Goal: Transaction & Acquisition: Purchase product/service

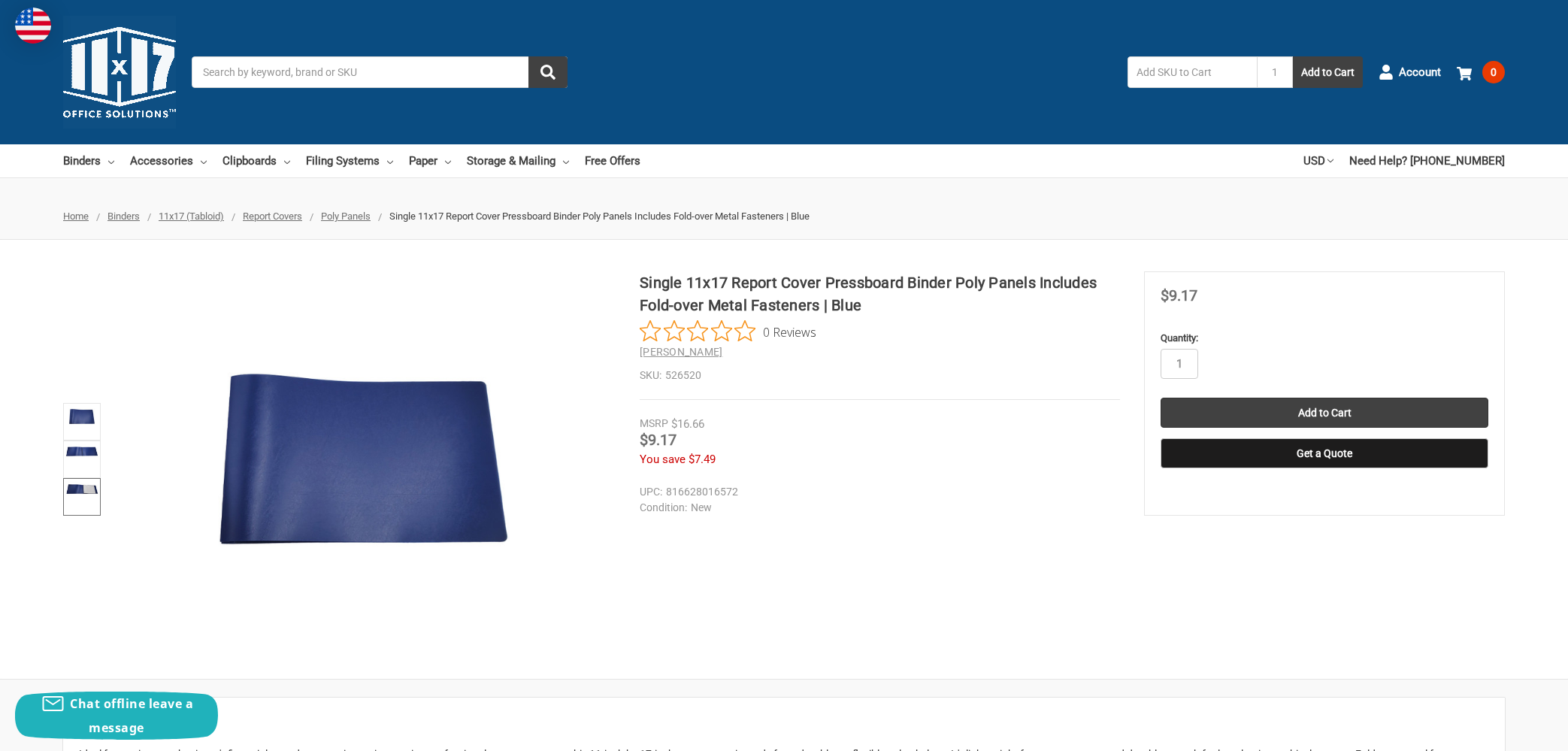
click at [80, 483] on img at bounding box center [81, 489] width 33 height 16
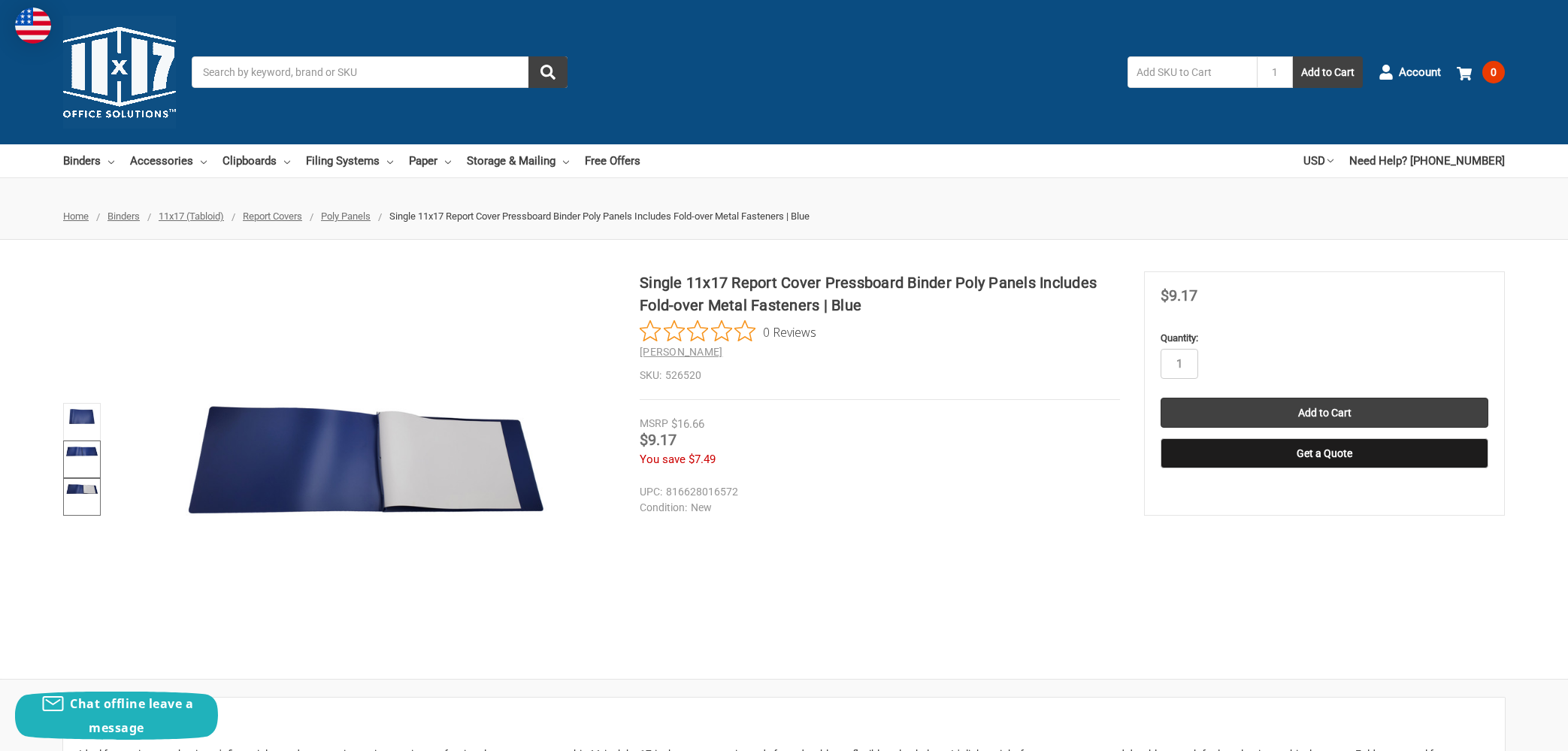
click at [83, 456] on img at bounding box center [81, 451] width 33 height 16
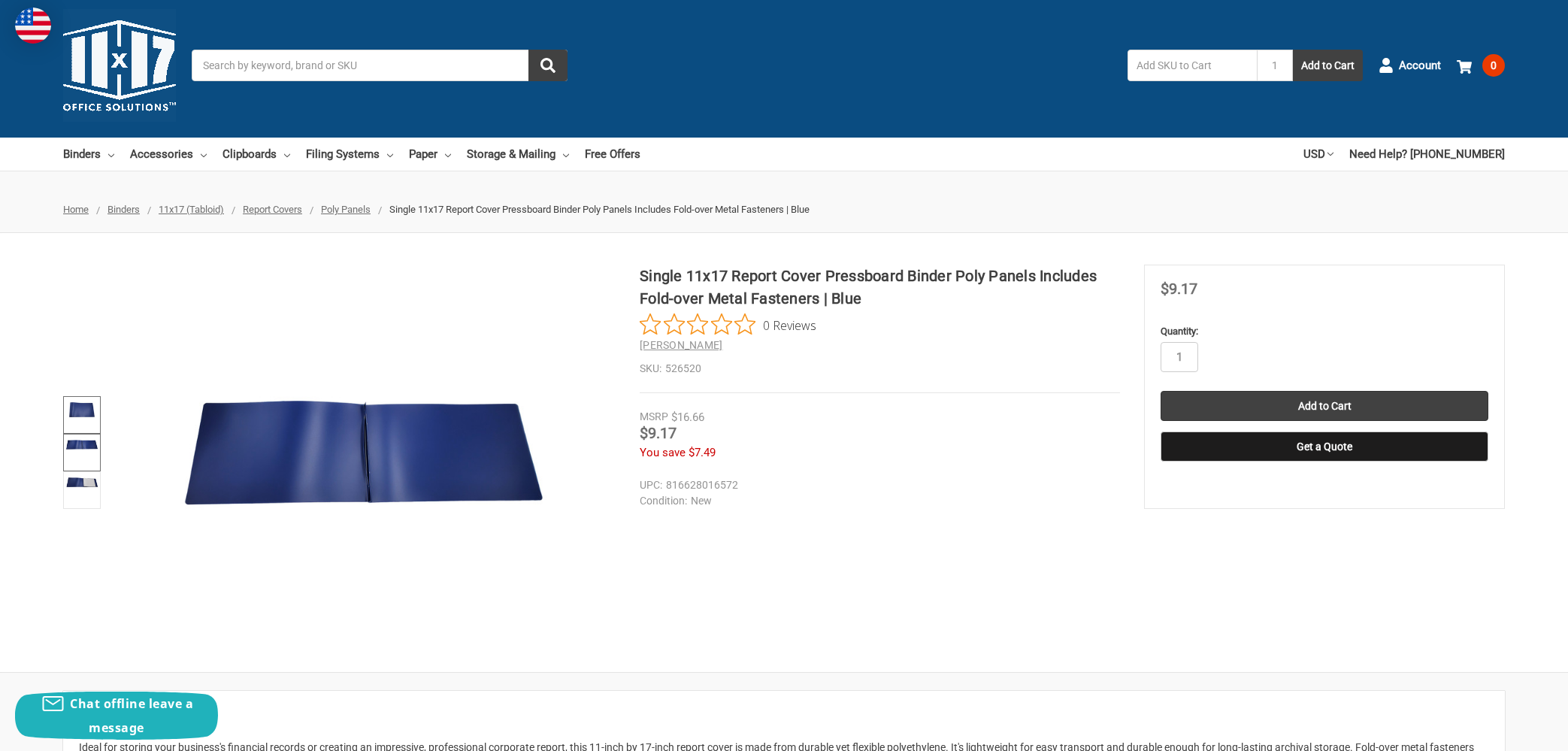
click at [81, 410] on img at bounding box center [81, 409] width 33 height 23
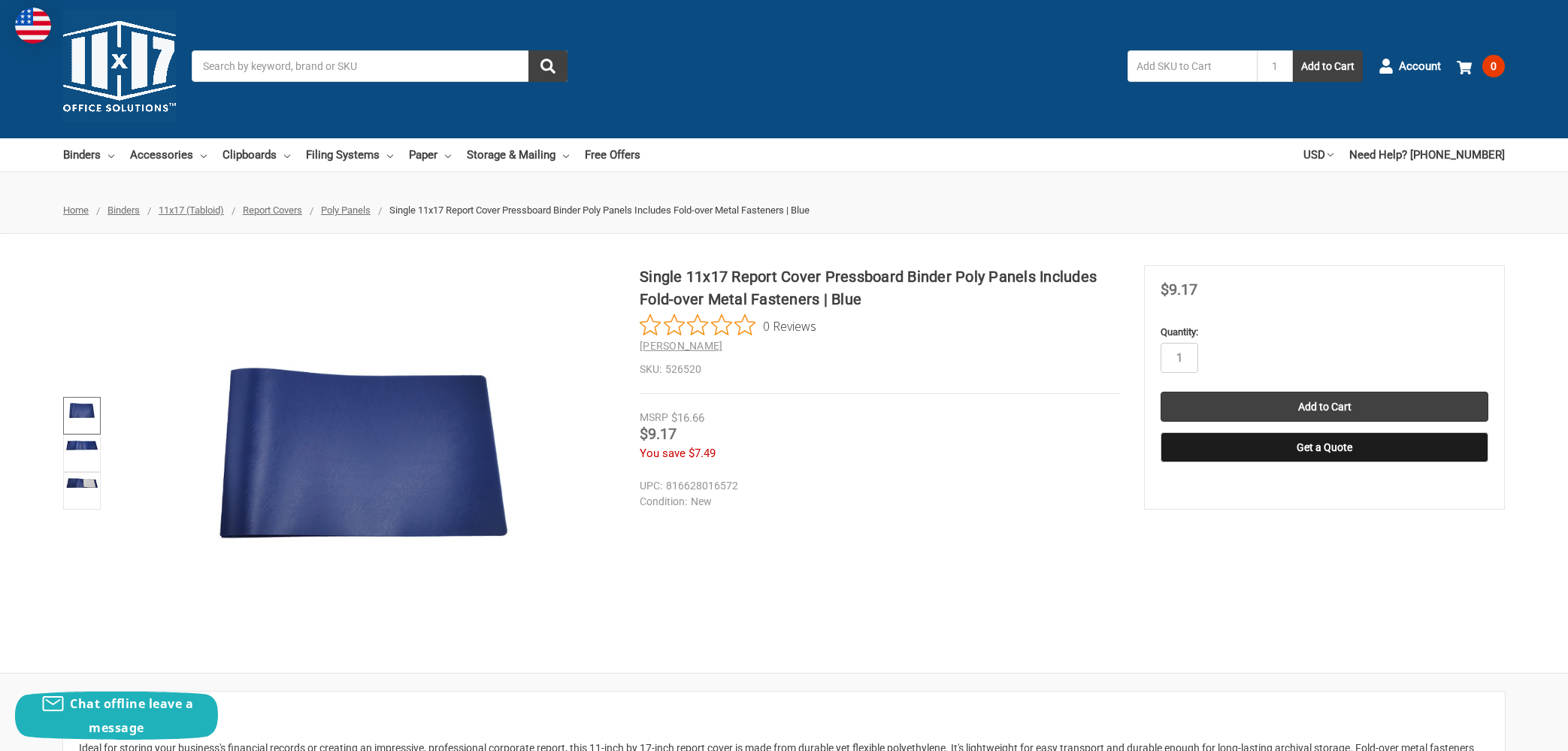
scroll to position [4, 0]
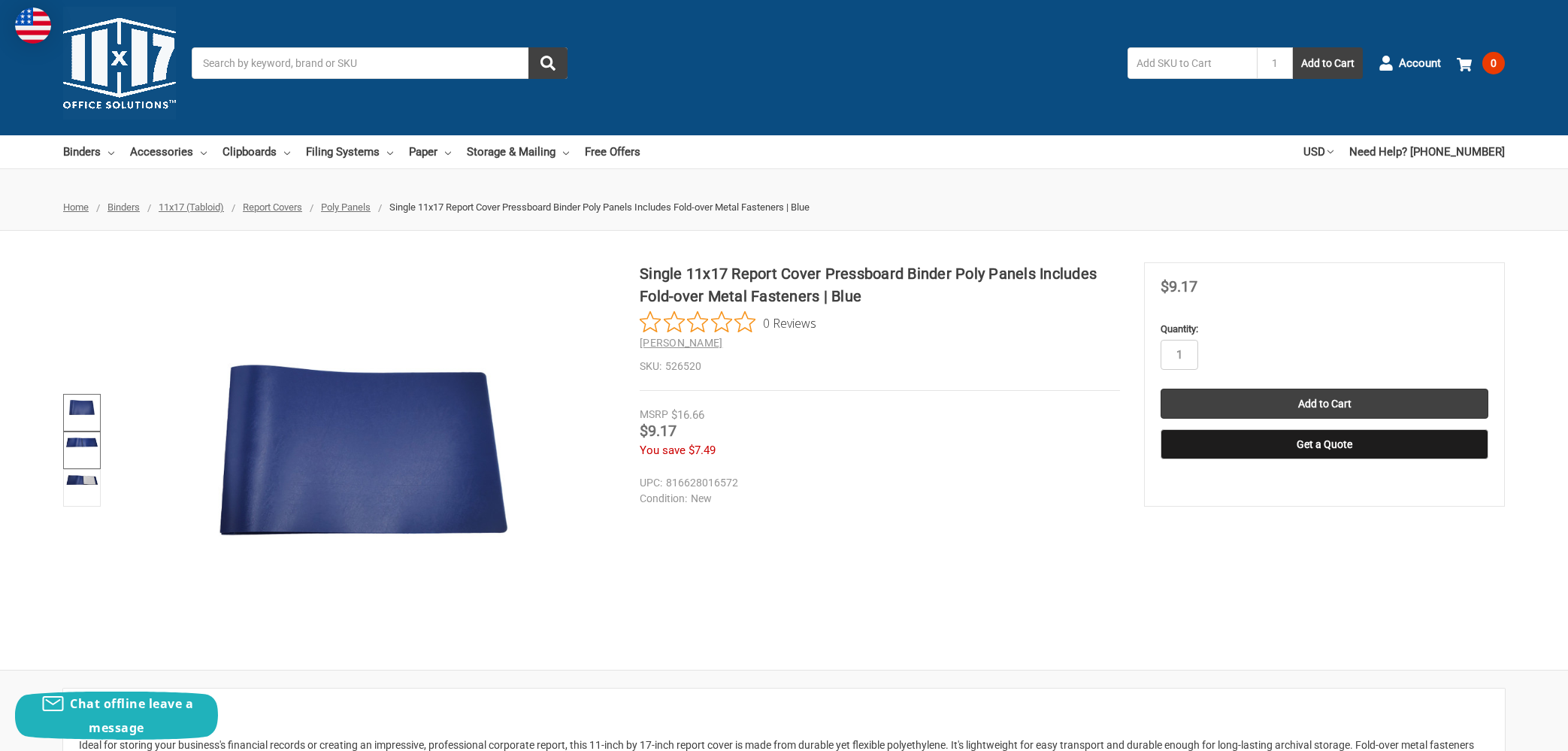
click at [83, 454] on link at bounding box center [82, 450] width 37 height 37
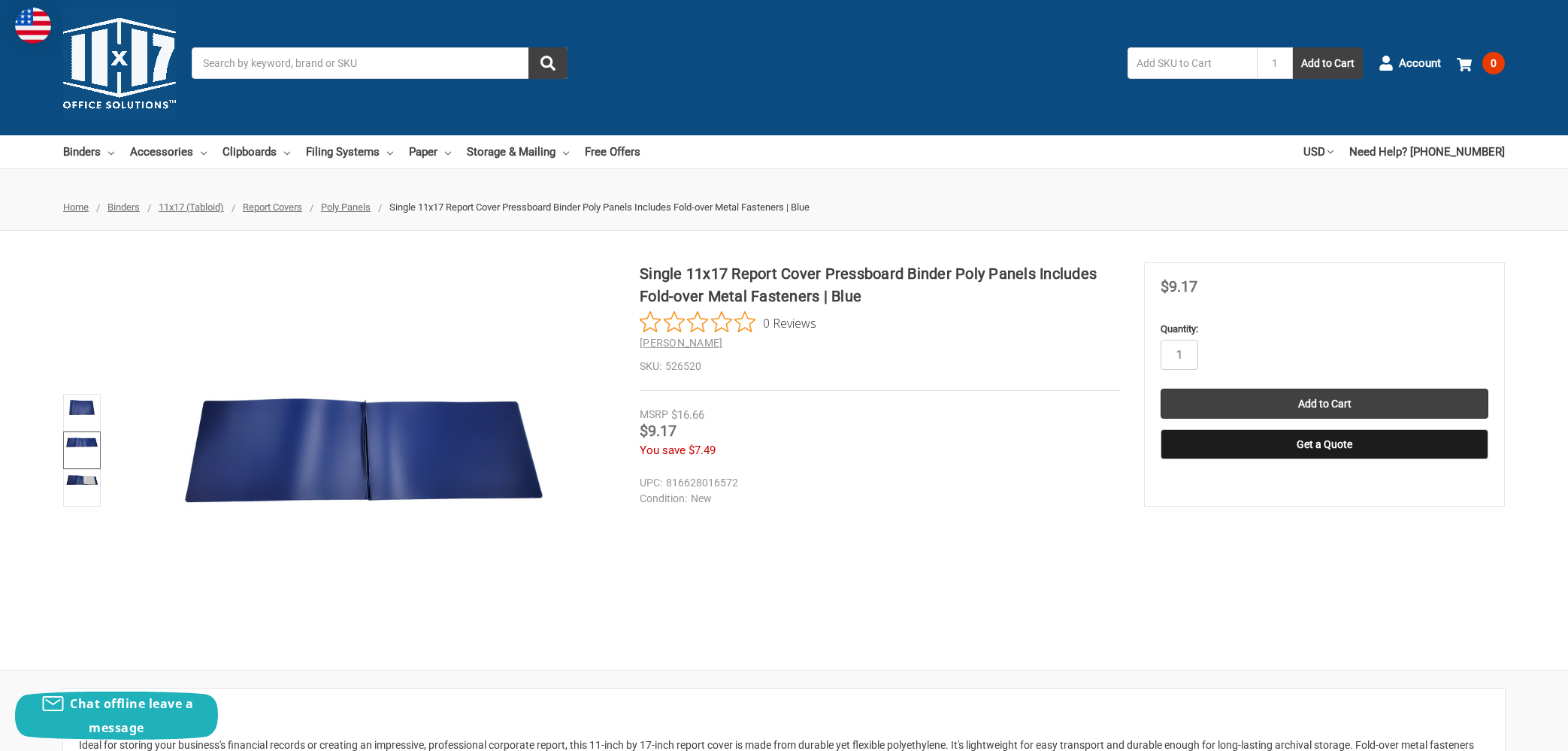
scroll to position [8, 0]
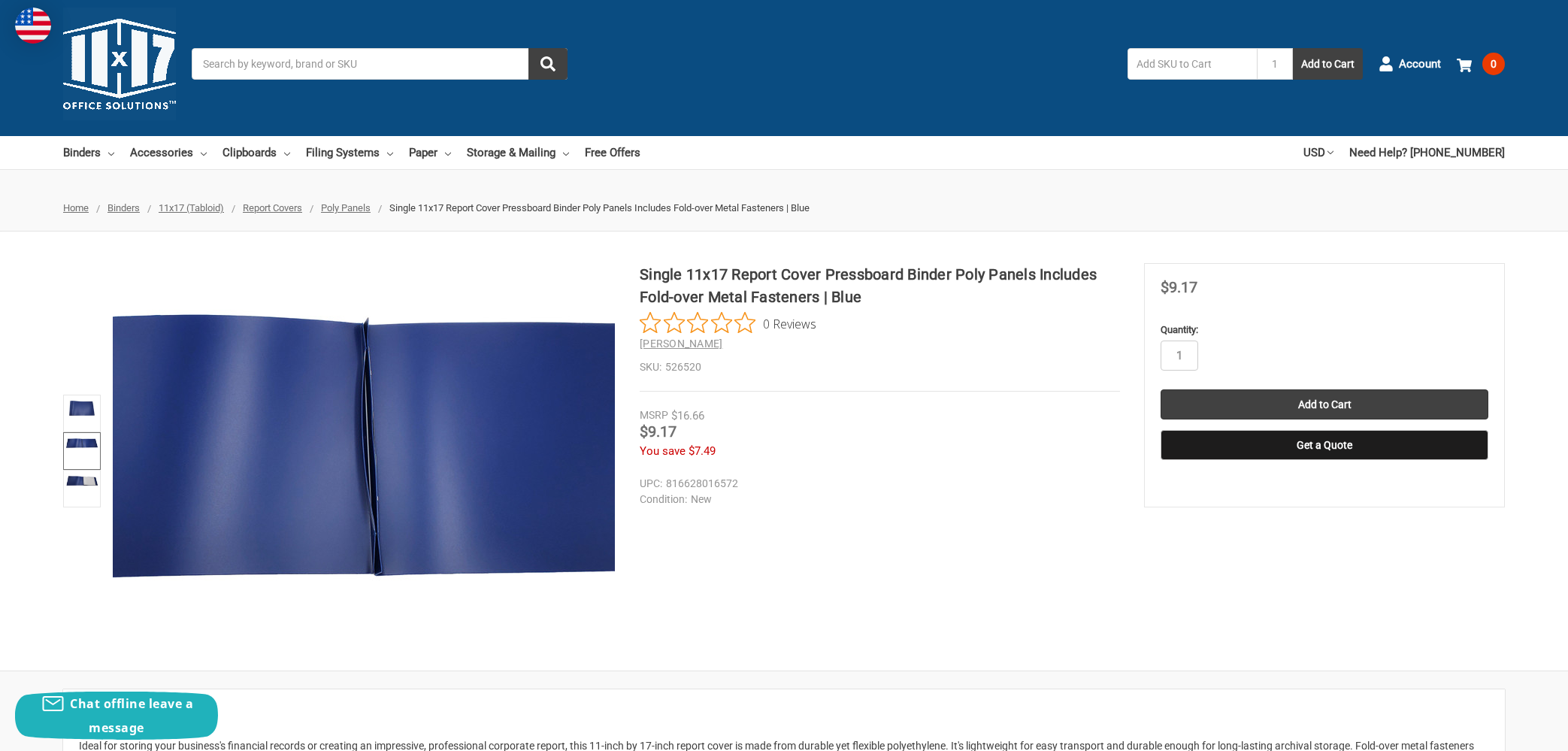
click at [364, 467] on img at bounding box center [363, 448] width 962 height 456
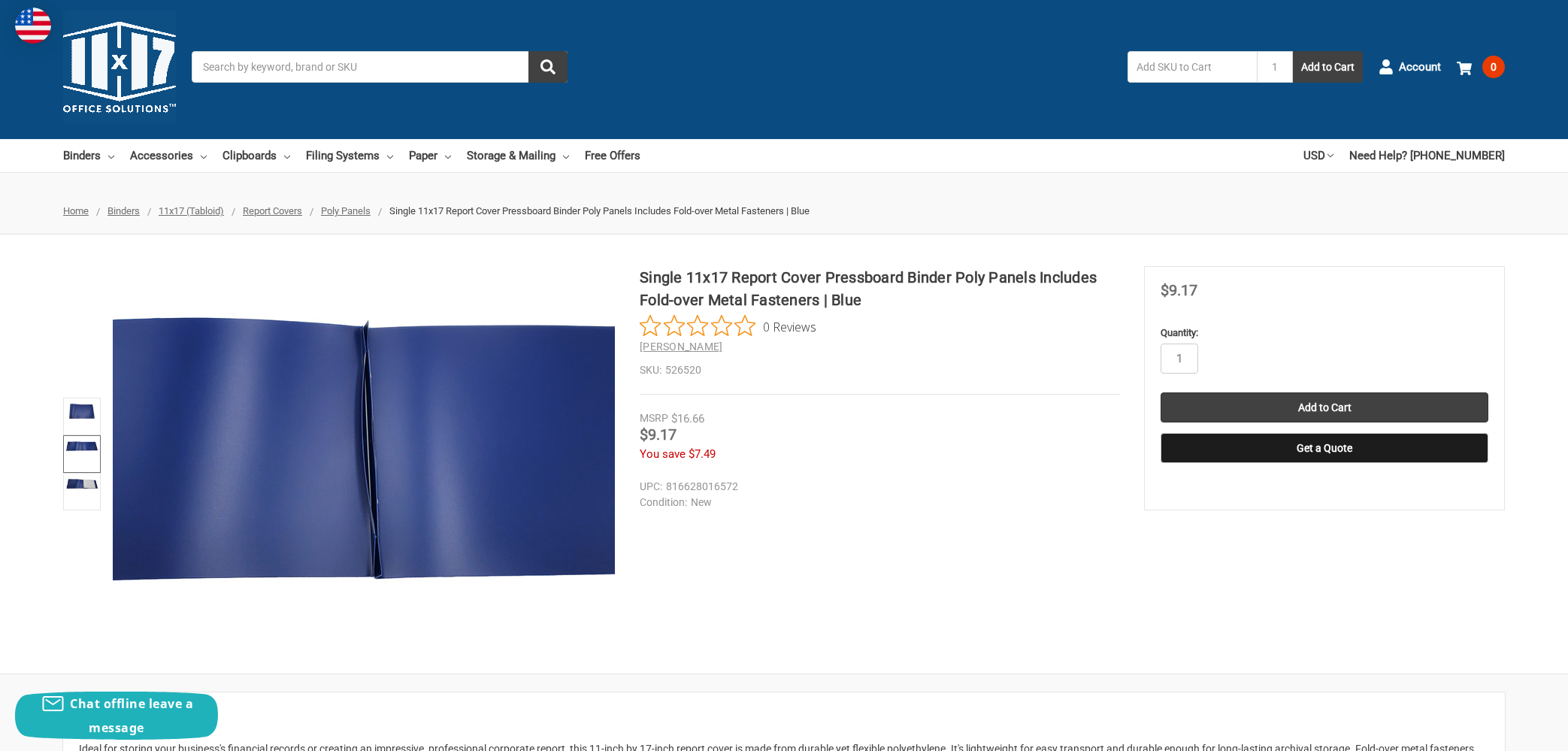
click at [364, 467] on img at bounding box center [363, 451] width 962 height 456
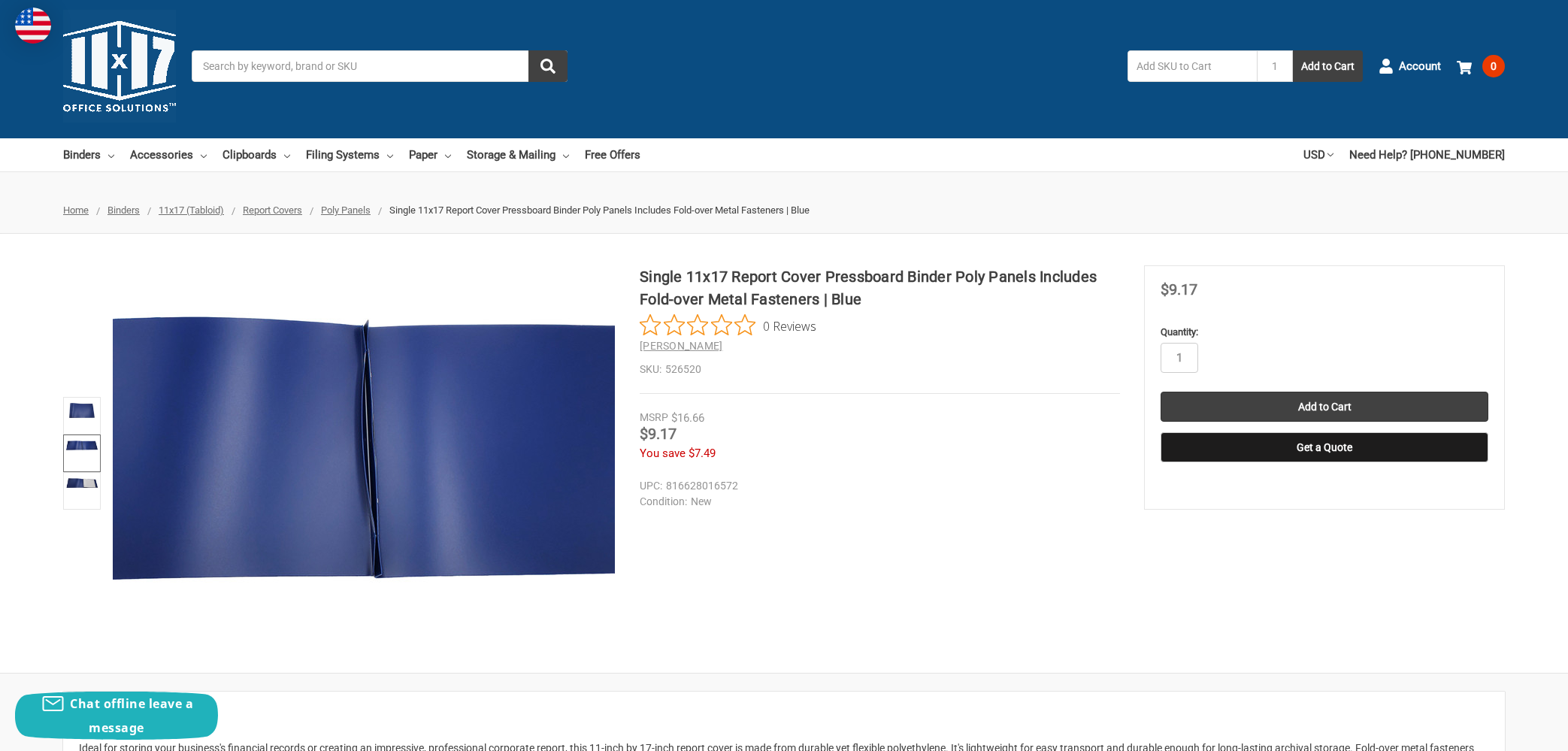
click at [364, 467] on img at bounding box center [363, 450] width 962 height 456
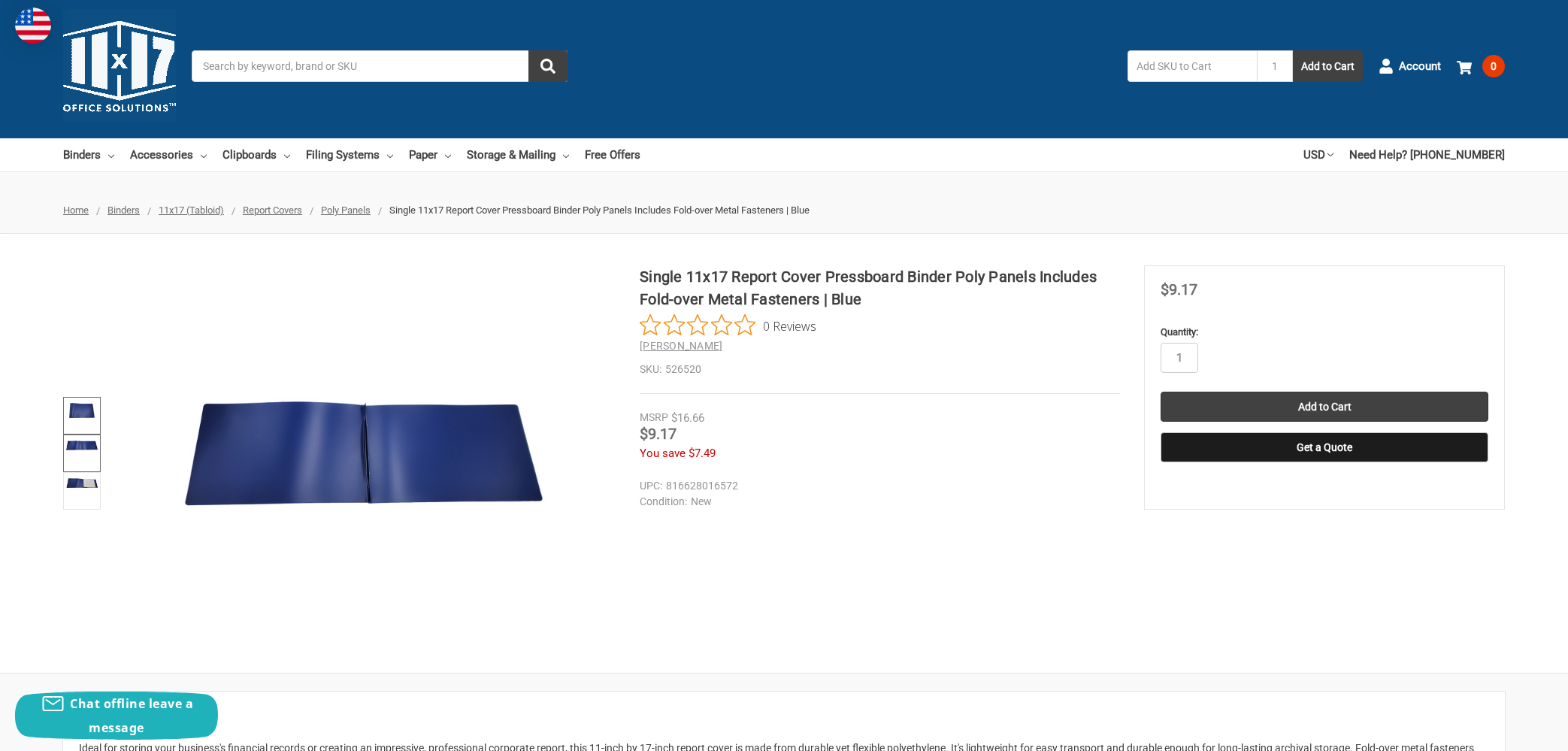
scroll to position [9, 0]
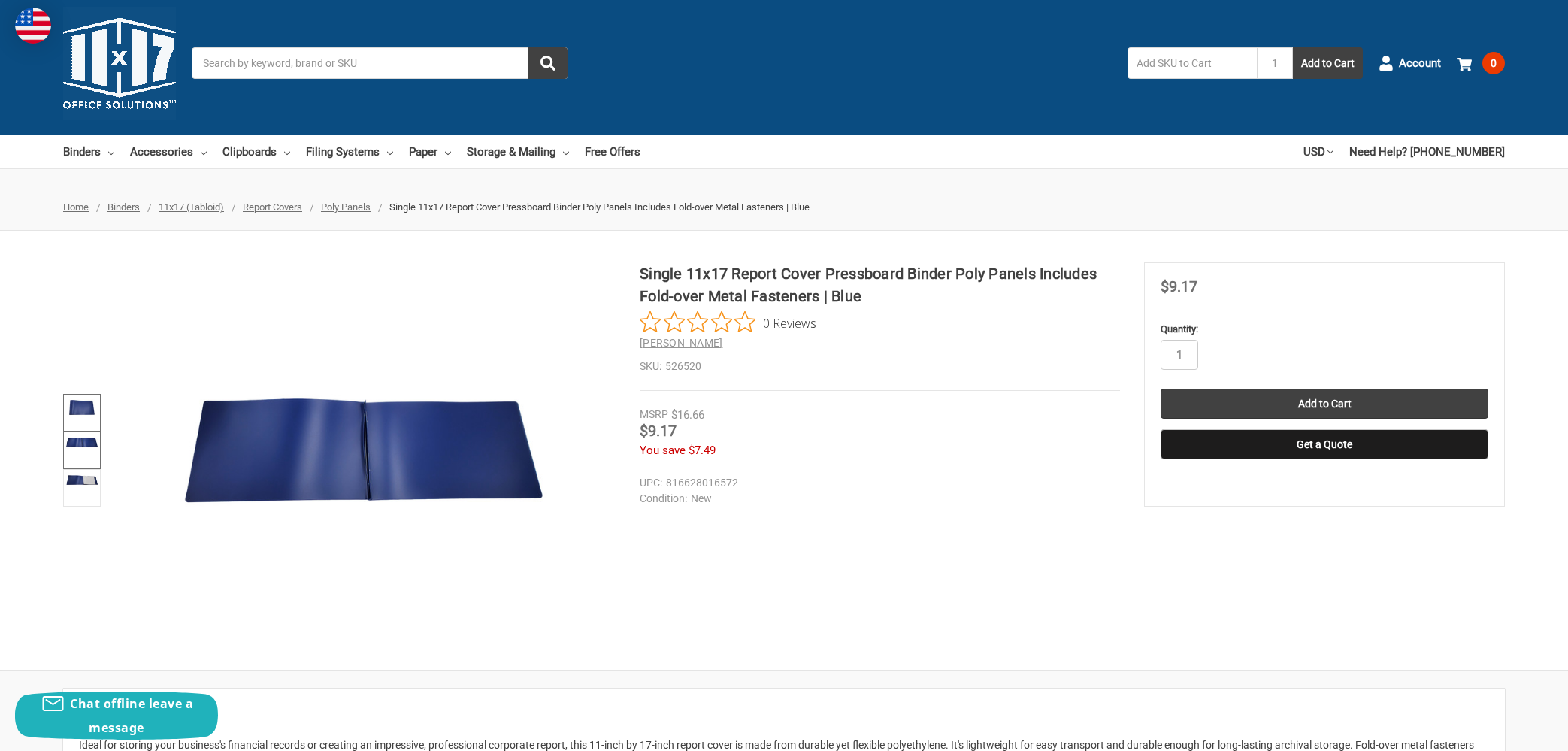
click at [86, 416] on img at bounding box center [81, 407] width 33 height 23
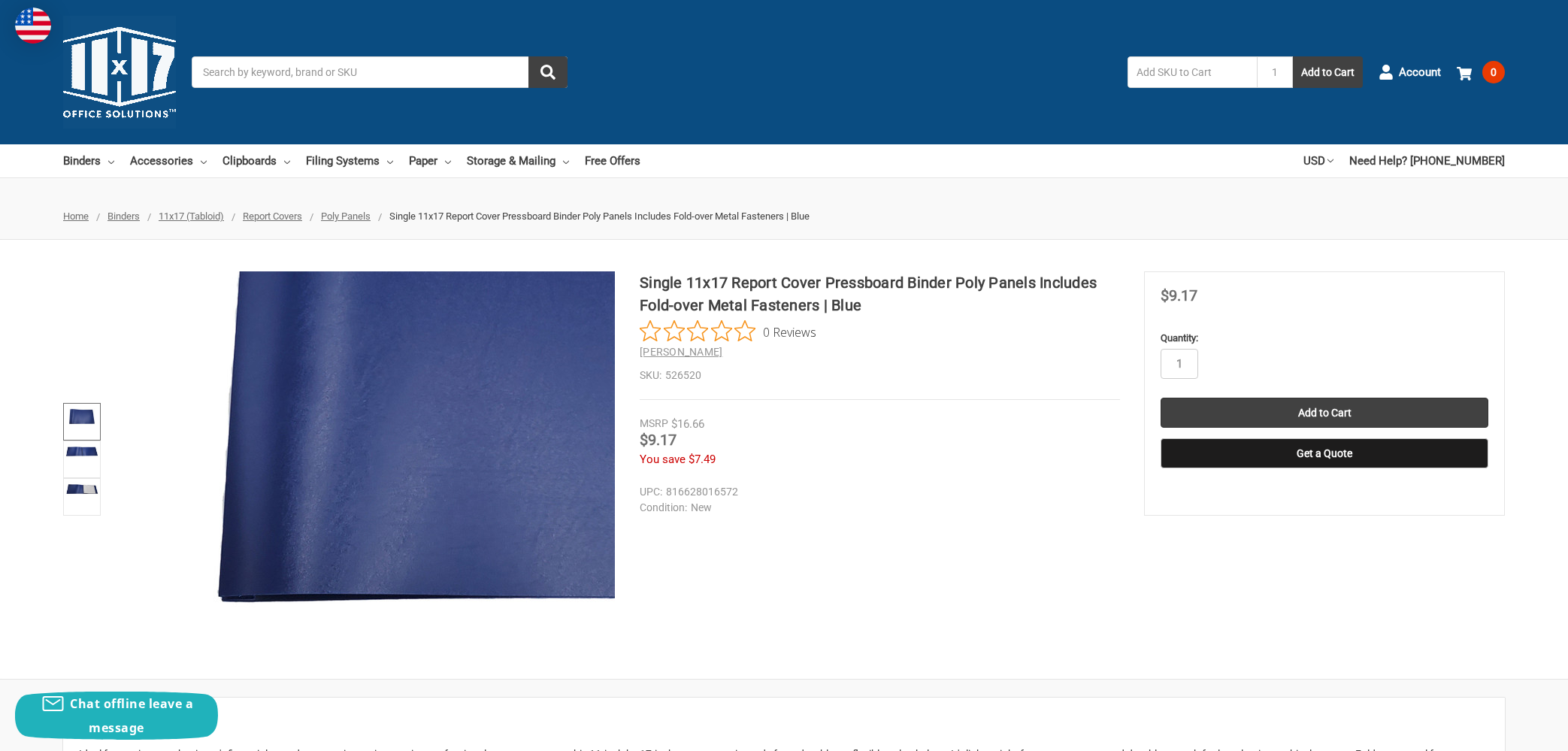
scroll to position [3, 0]
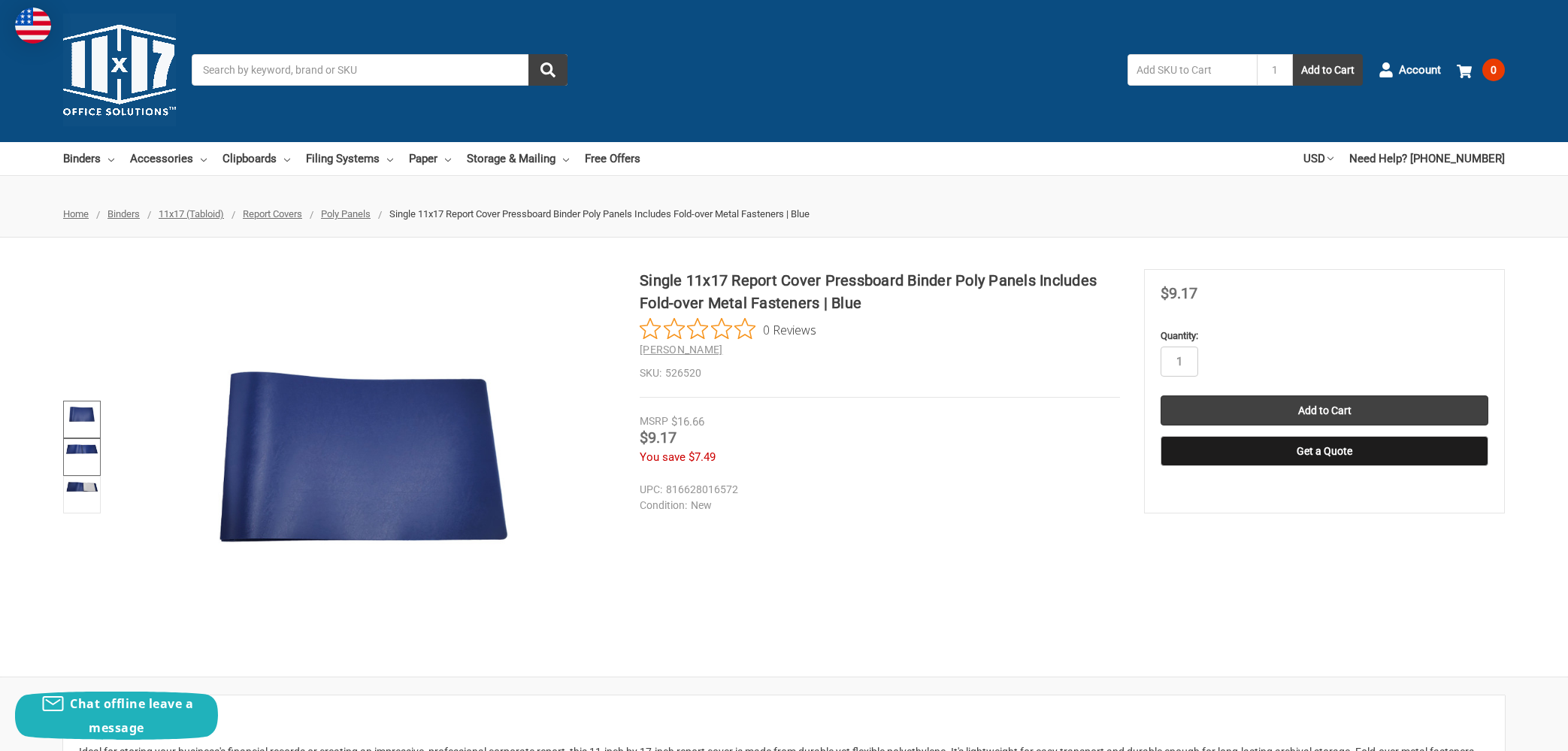
click at [77, 449] on img at bounding box center [81, 449] width 33 height 16
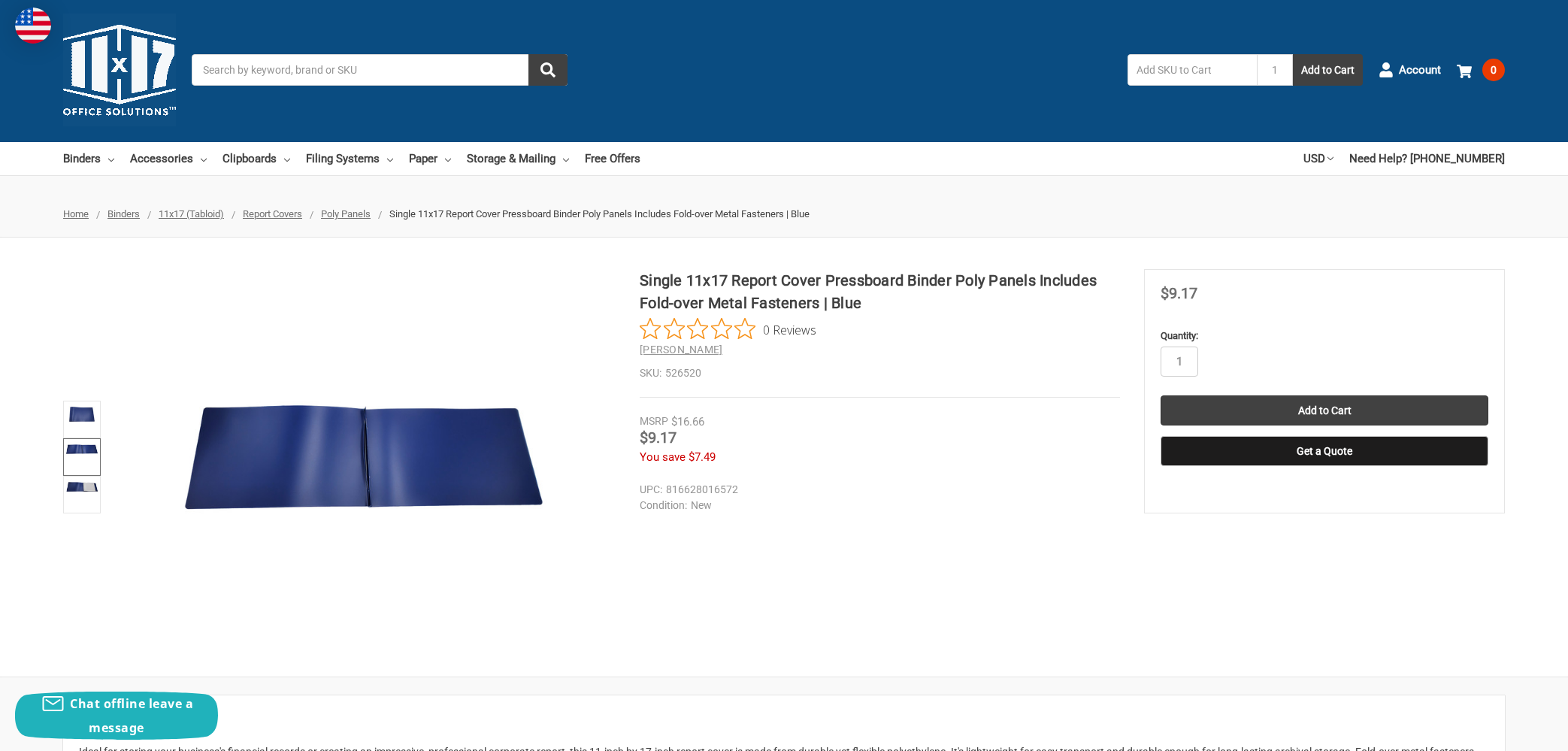
scroll to position [9, 0]
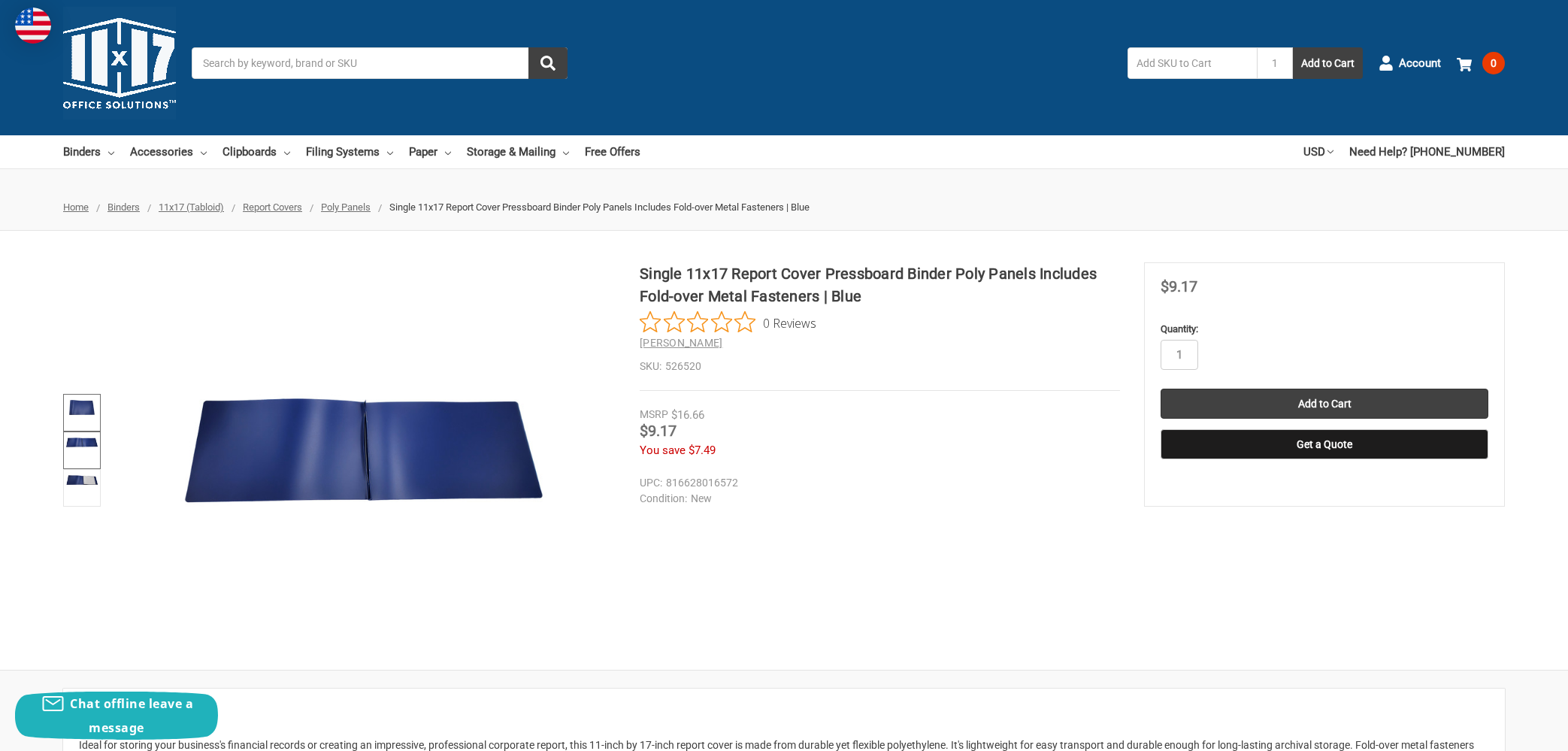
click at [81, 409] on img at bounding box center [81, 407] width 33 height 23
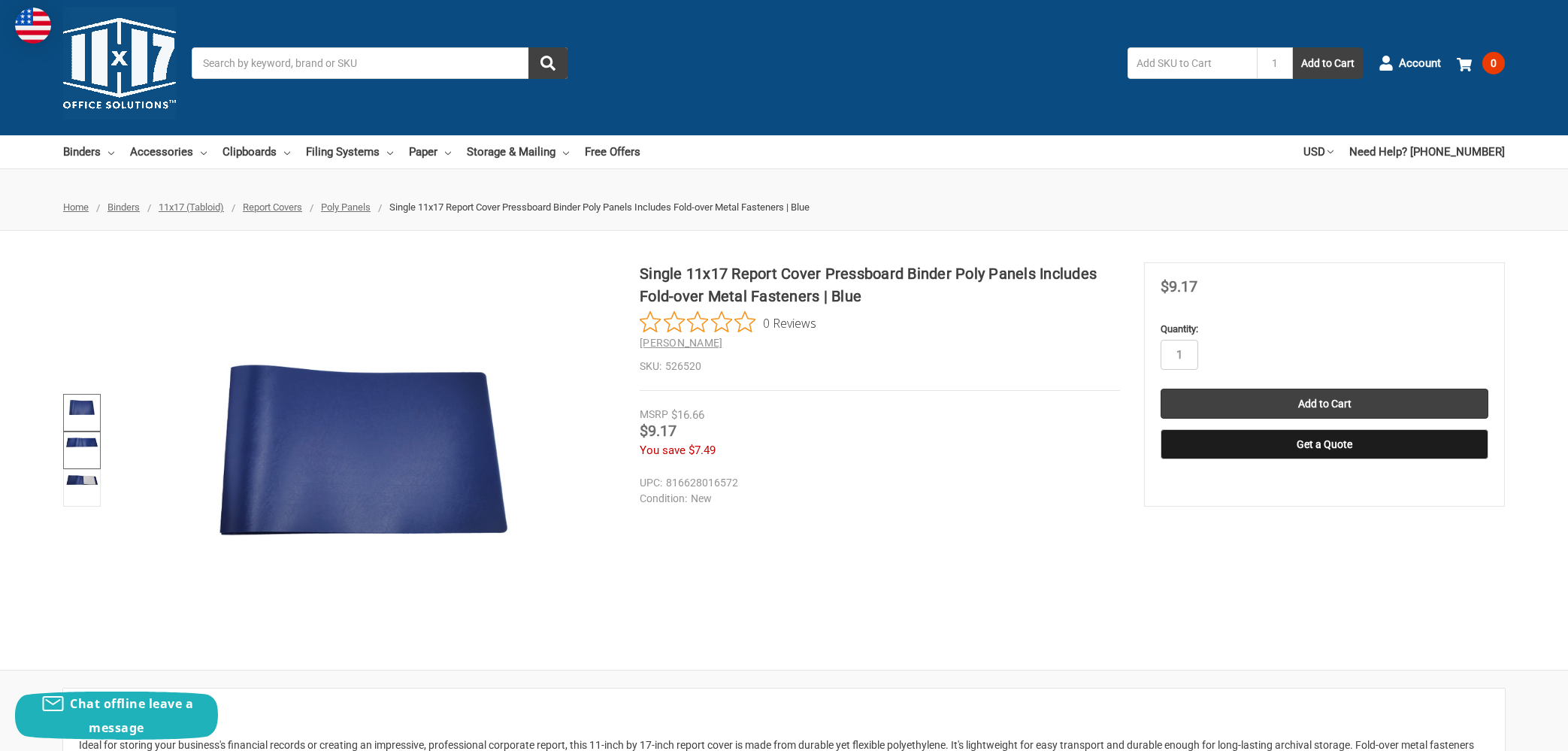
click at [80, 448] on img at bounding box center [81, 442] width 33 height 16
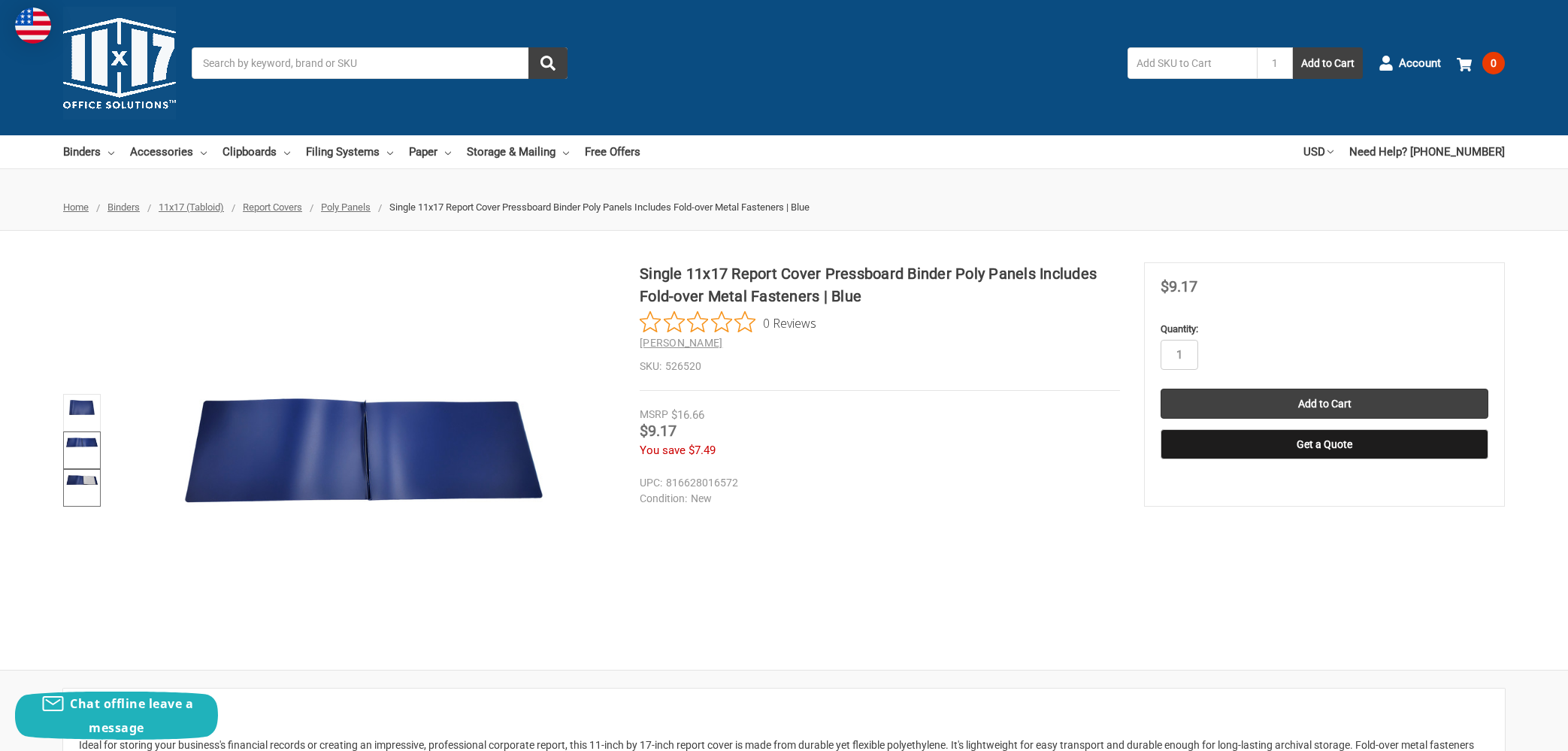
click at [82, 483] on img at bounding box center [81, 480] width 33 height 16
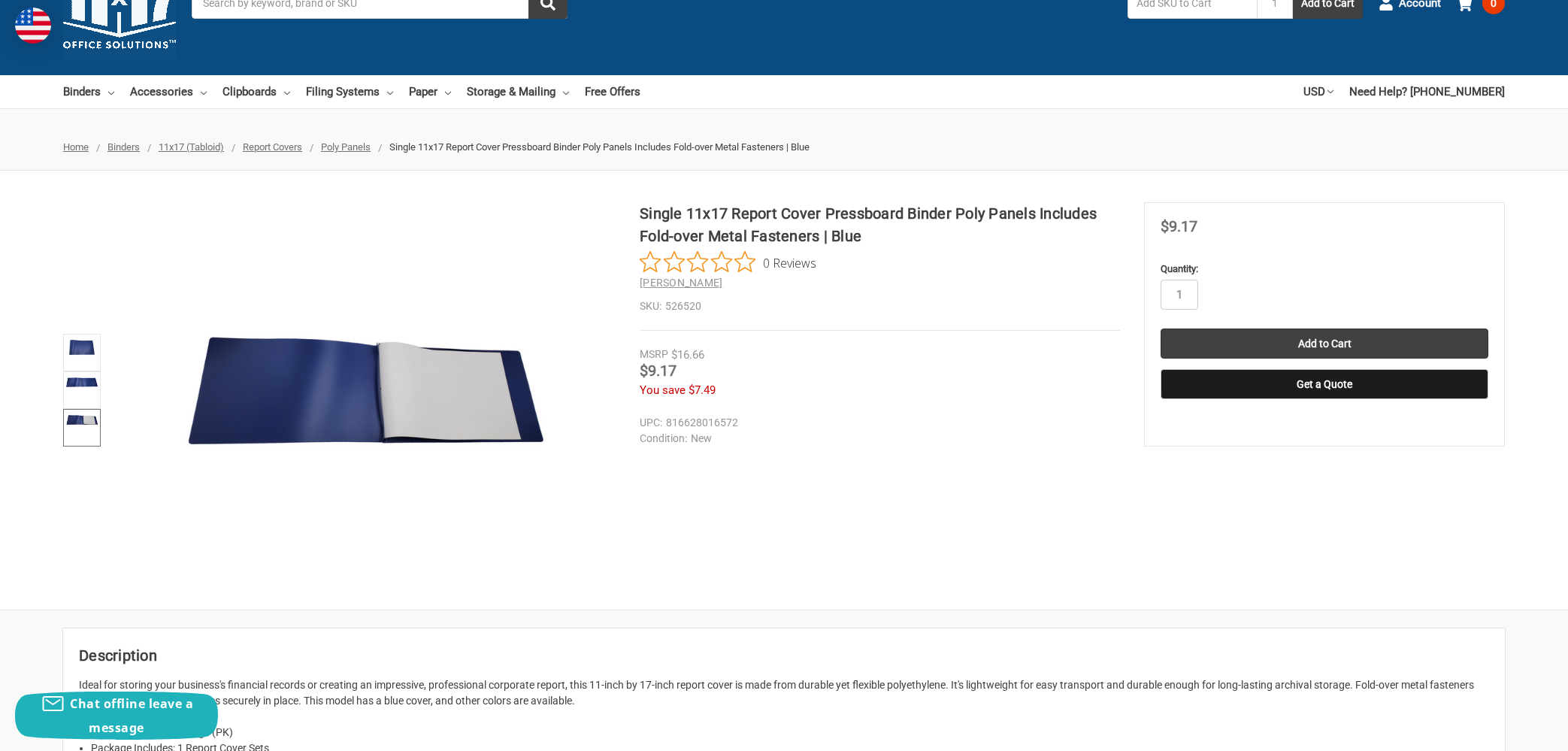
scroll to position [67, 0]
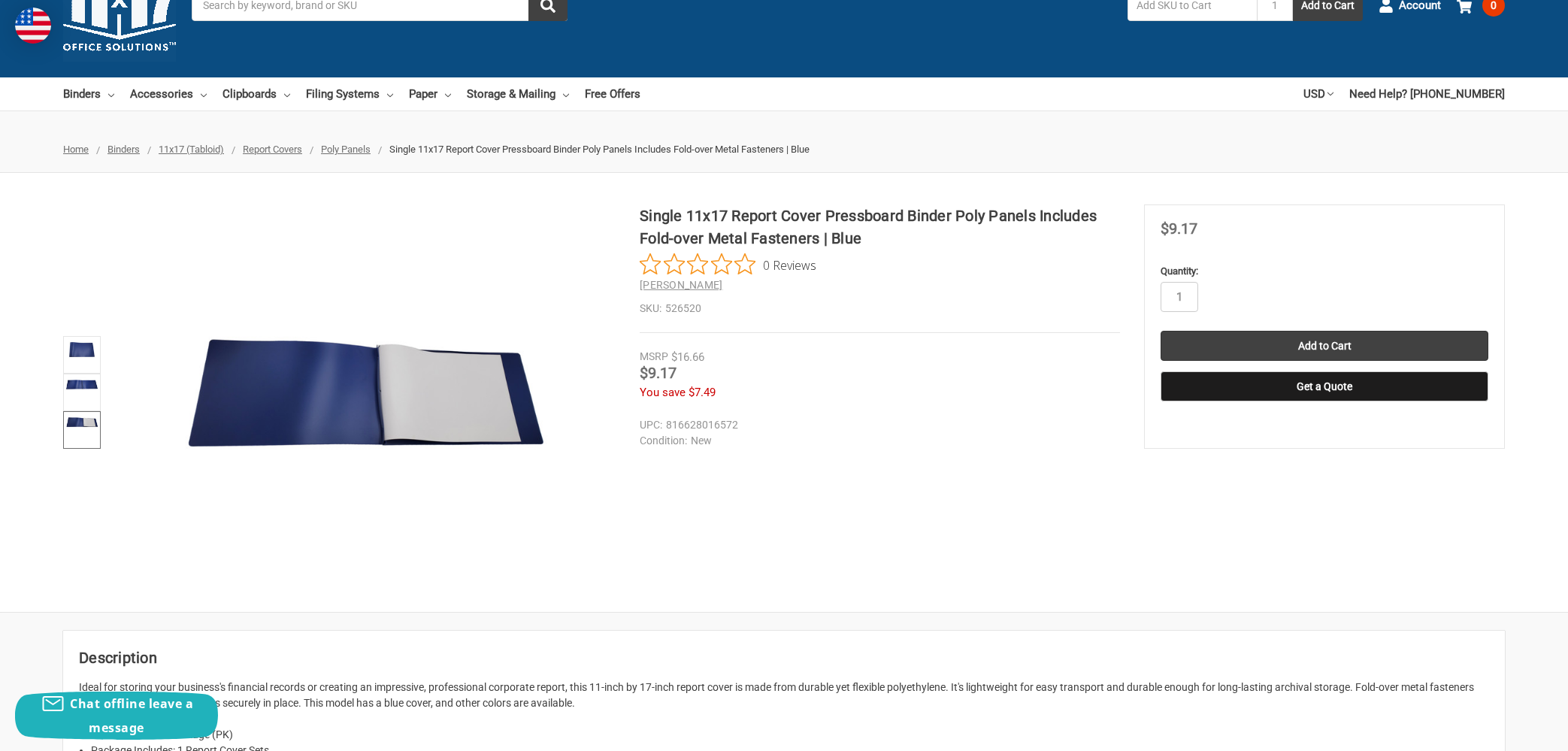
click at [753, 264] on icon "Rated 0 out of 5 stars from 0 reviews. Jump to reviews." at bounding box center [745, 264] width 21 height 21
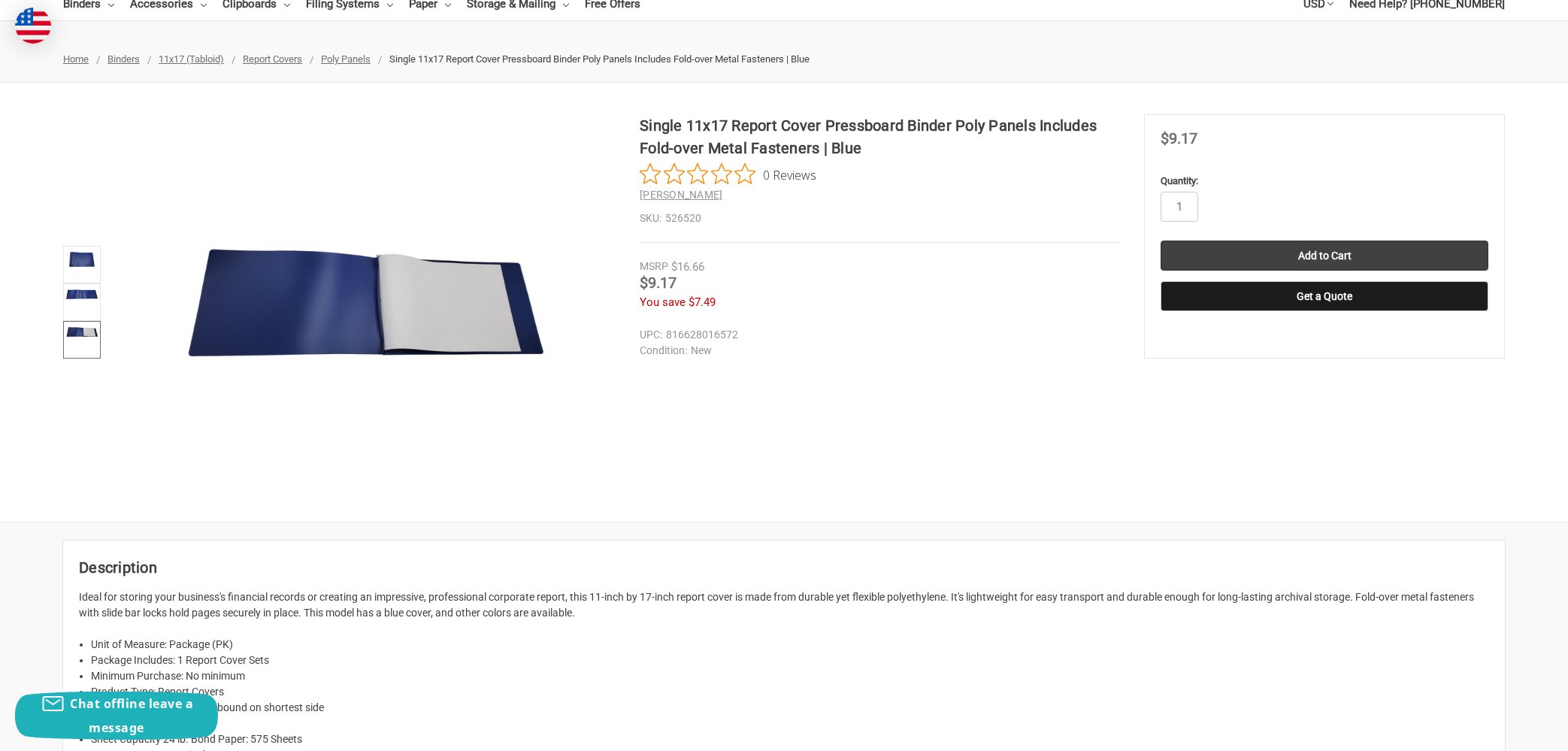
scroll to position [0, 0]
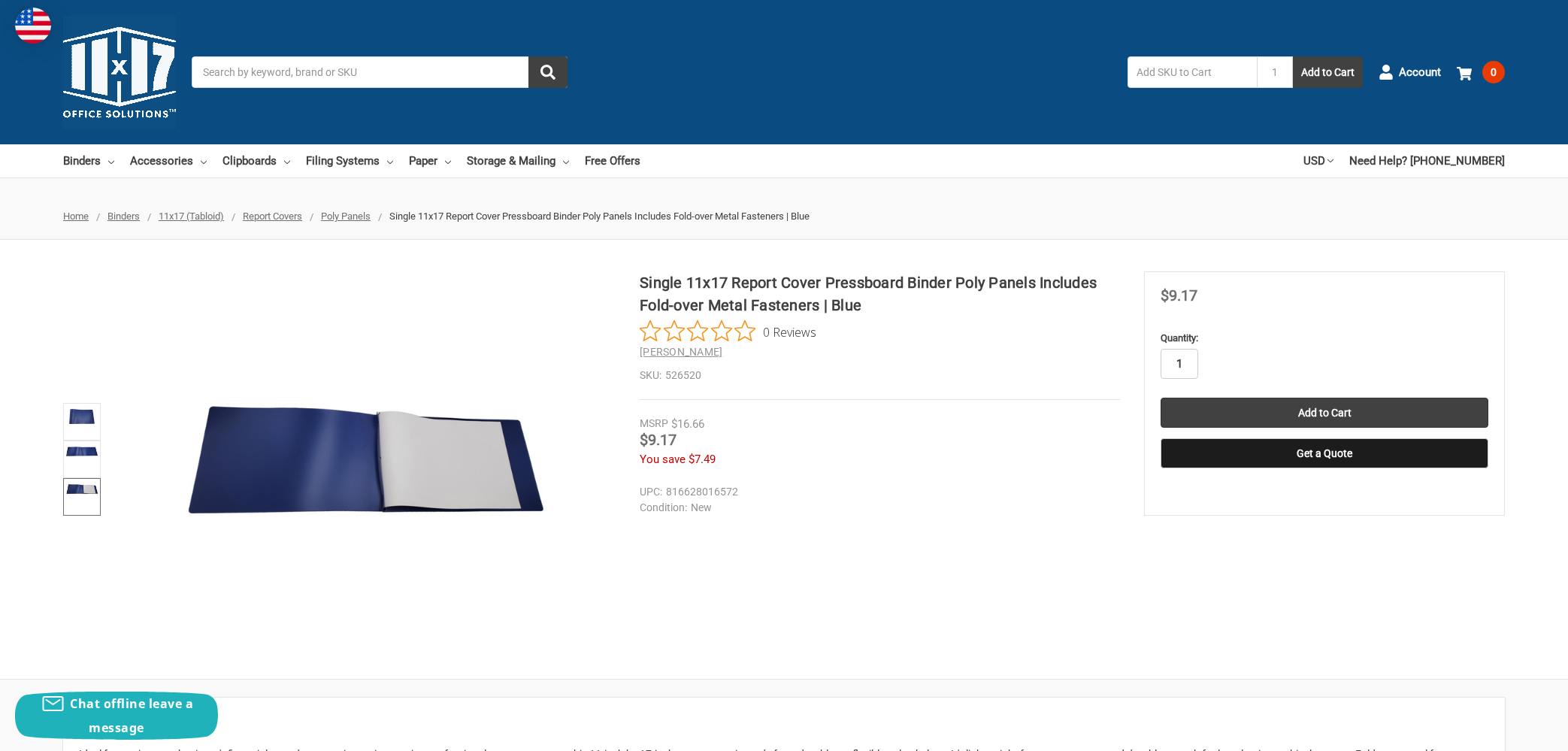
click at [1180, 366] on input "1" at bounding box center [1180, 364] width 37 height 30
type input "5"
click at [1000, 556] on div "Single 11x17 Report Cover Pressboard Binder Poly Panels Includes Fold-over Meta…" at bounding box center [784, 459] width 1568 height 376
click at [1315, 404] on input "Add to Cart" at bounding box center [1325, 412] width 328 height 30
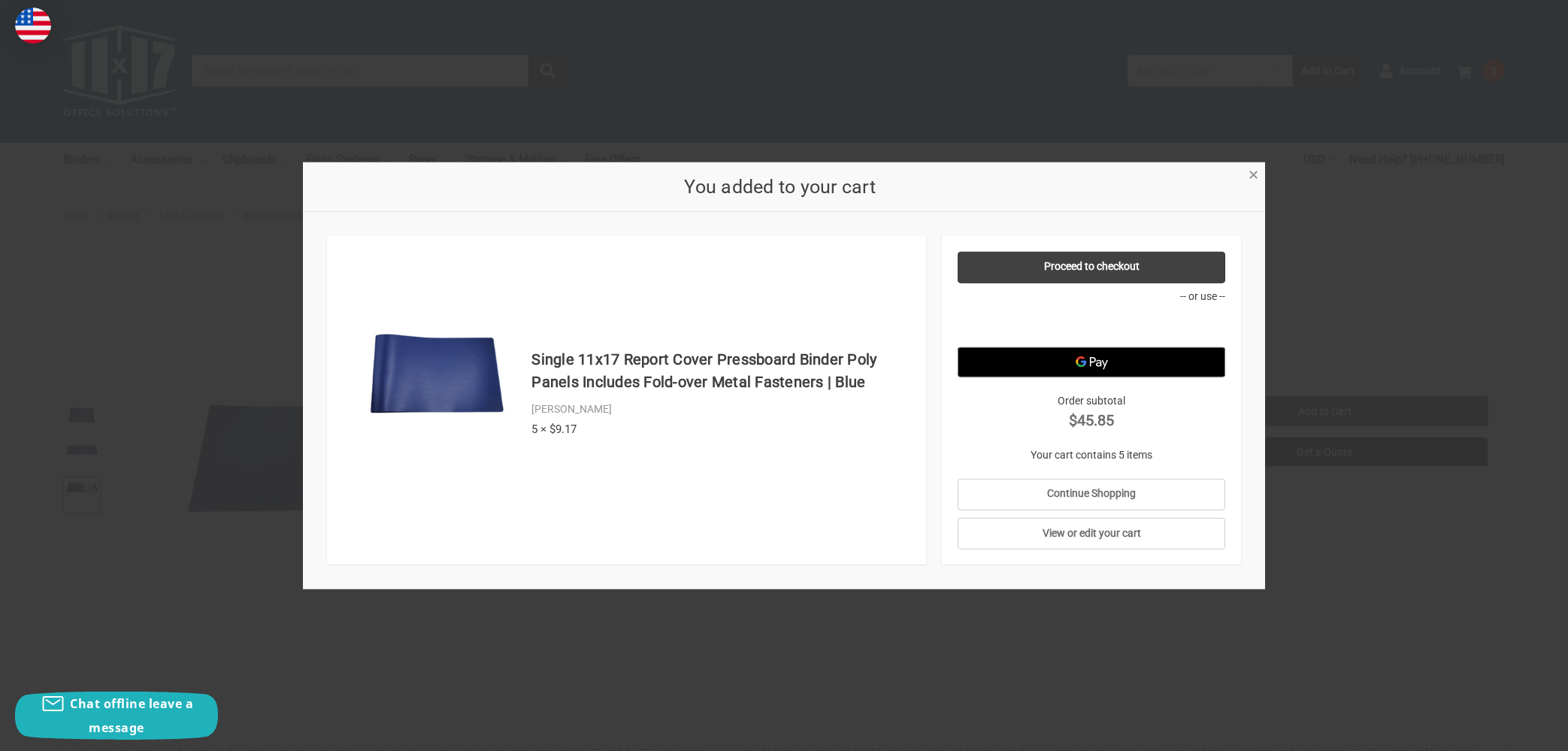
click at [1253, 175] on span "×" at bounding box center [1254, 175] width 10 height 22
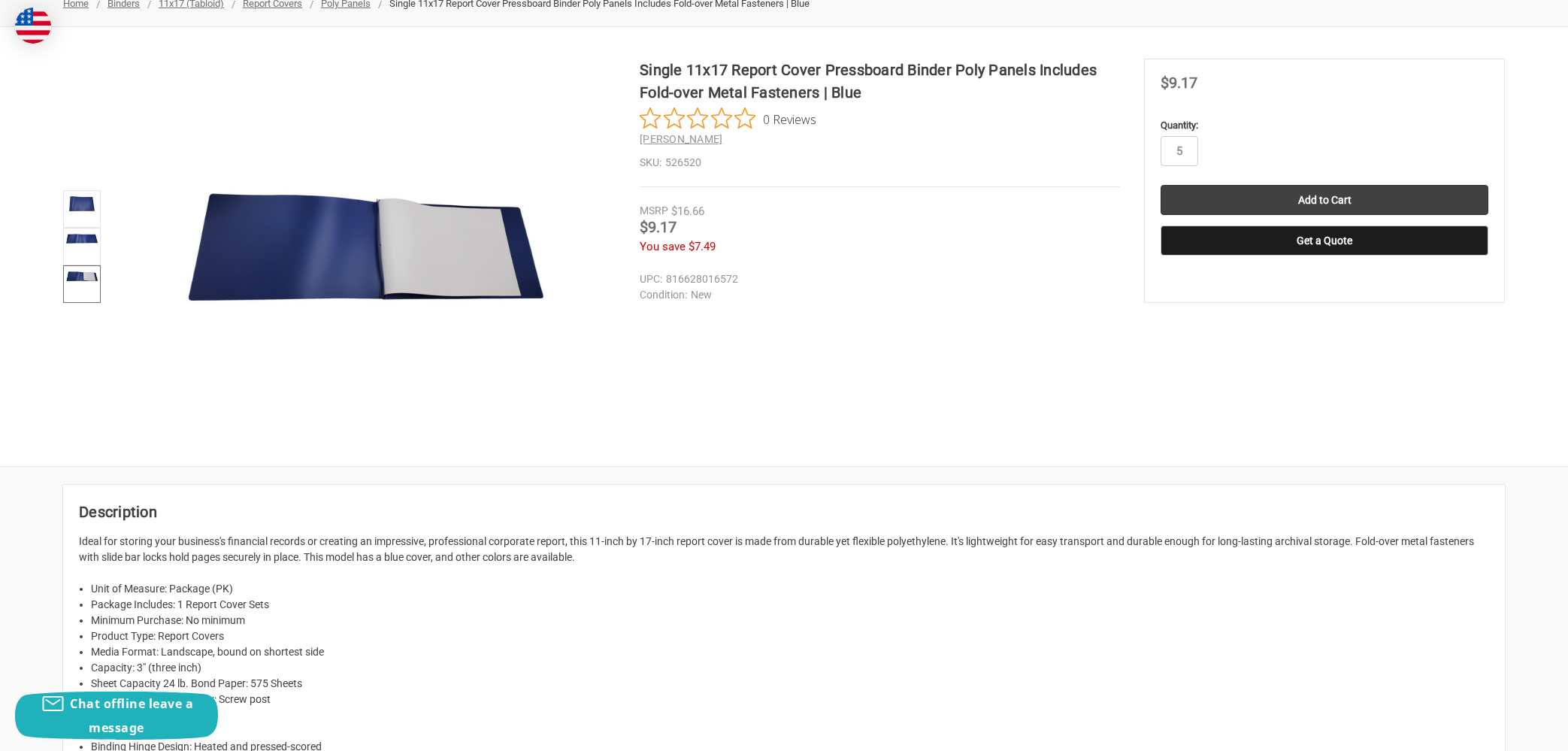
scroll to position [0, 0]
